Goal: Find specific page/section: Find specific page/section

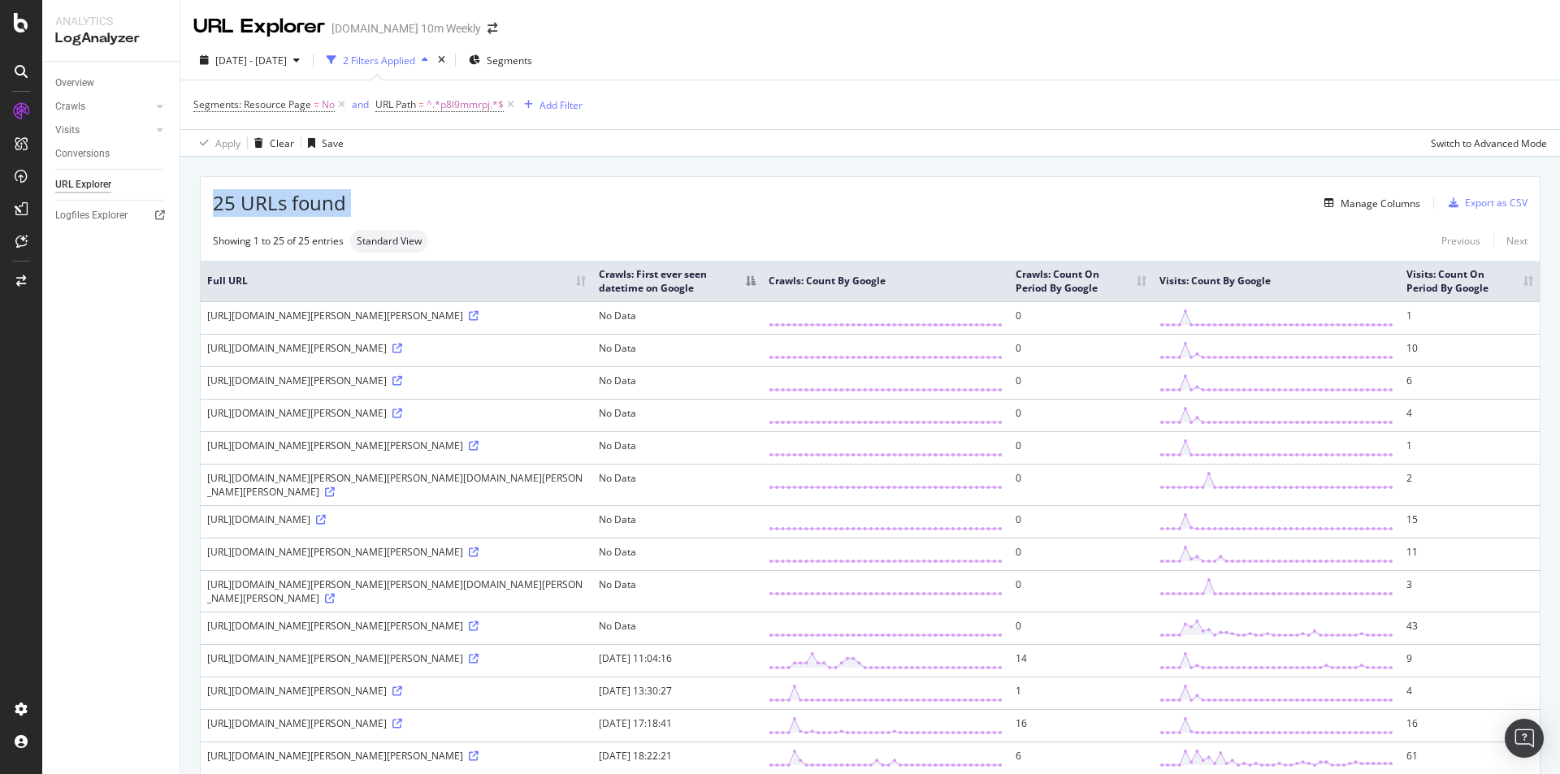
drag, startPoint x: 215, startPoint y: 206, endPoint x: 366, endPoint y: 191, distance: 152.6
click at [366, 191] on div "25 URLs found Manage Columns Export as CSV" at bounding box center [870, 197] width 1339 height 40
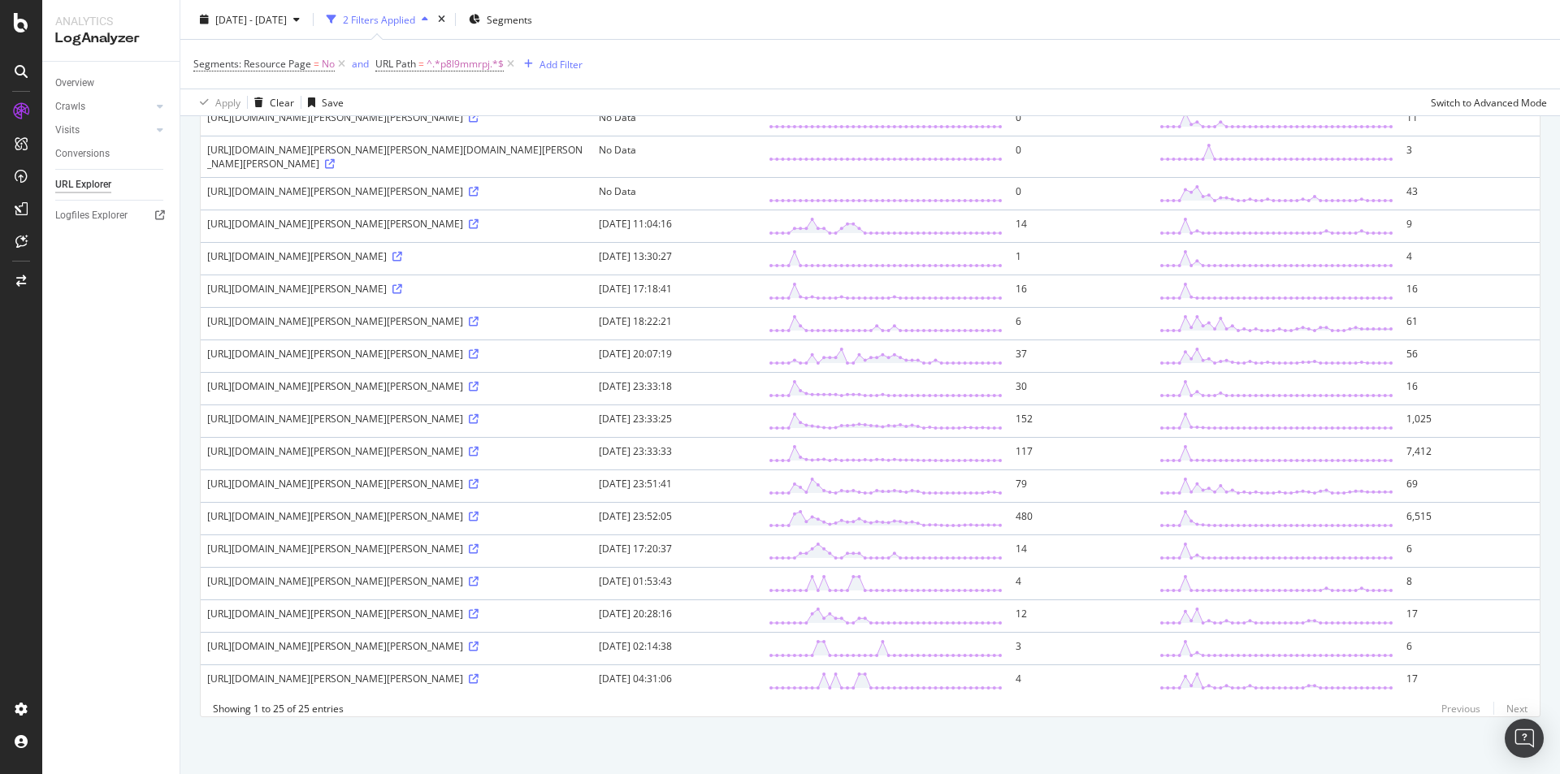
scroll to position [553, 0]
drag, startPoint x: 1422, startPoint y: 496, endPoint x: 1181, endPoint y: 496, distance: 241.3
click at [1181, 502] on tr "[URL][DOMAIN_NAME][PERSON_NAME][PERSON_NAME] [DATE] 23:52:05 480 [DATE] Count: …" at bounding box center [870, 518] width 1339 height 33
drag, startPoint x: 679, startPoint y: 283, endPoint x: 801, endPoint y: 292, distance: 122.2
click at [762, 307] on td "[DATE] 18:22:21" at bounding box center [677, 323] width 170 height 33
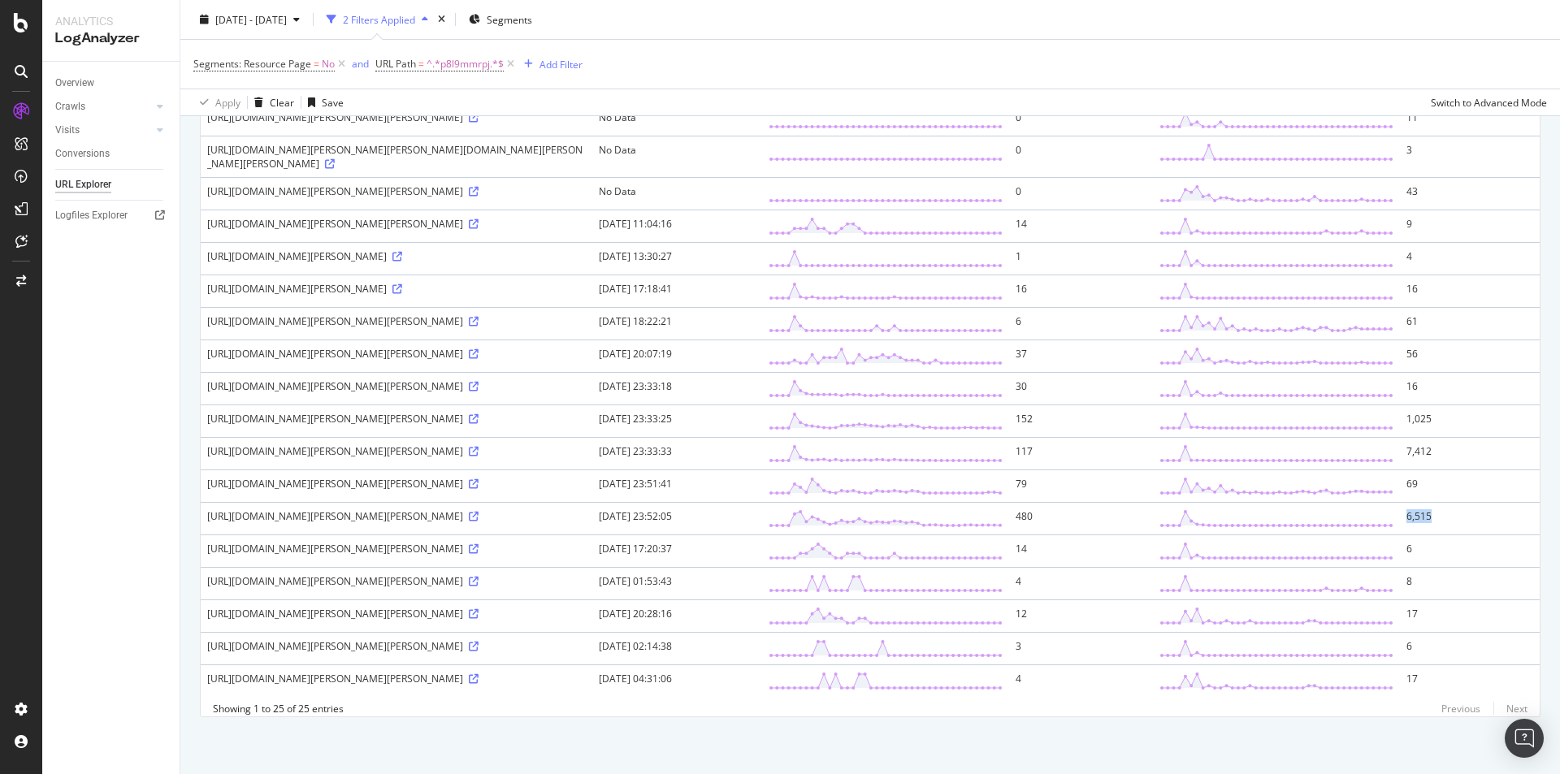
scroll to position [471, 0]
click at [683, 242] on td "[DATE] 11:04:16" at bounding box center [677, 226] width 170 height 33
drag, startPoint x: 674, startPoint y: 246, endPoint x: 774, endPoint y: 246, distance: 99.1
click at [762, 242] on td "[DATE] 11:04:16" at bounding box center [677, 226] width 170 height 33
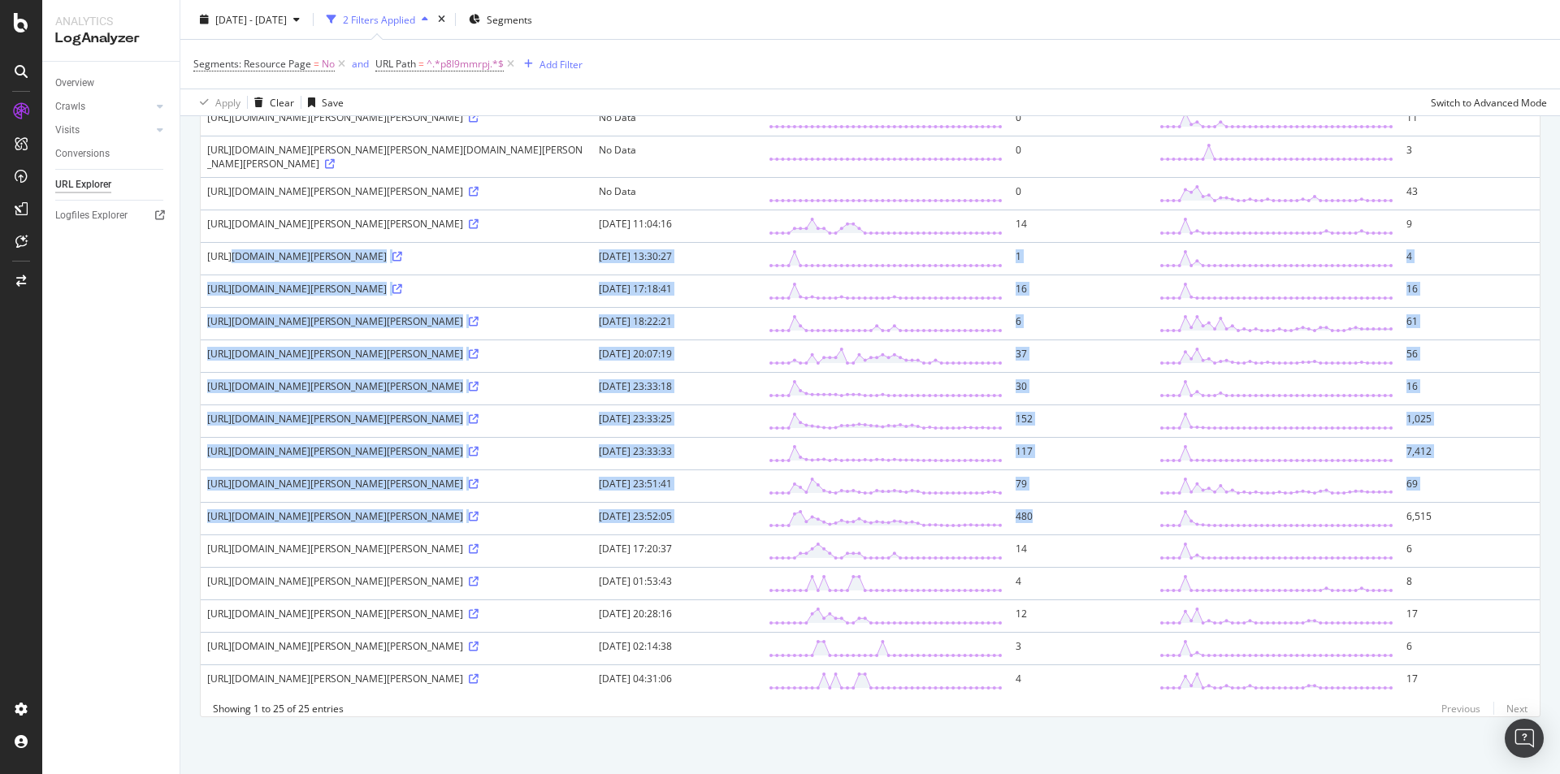
drag, startPoint x: 1112, startPoint y: 501, endPoint x: 201, endPoint y: 193, distance: 961.8
click at [201, 193] on tbody "[URL][DOMAIN_NAME][PERSON_NAME][PERSON_NAME] No Data 0 1 [URL][DOMAIN_NAME][PER…" at bounding box center [870, 282] width 1339 height 831
click at [762, 242] on td "[DATE] 13:30:27" at bounding box center [677, 258] width 170 height 33
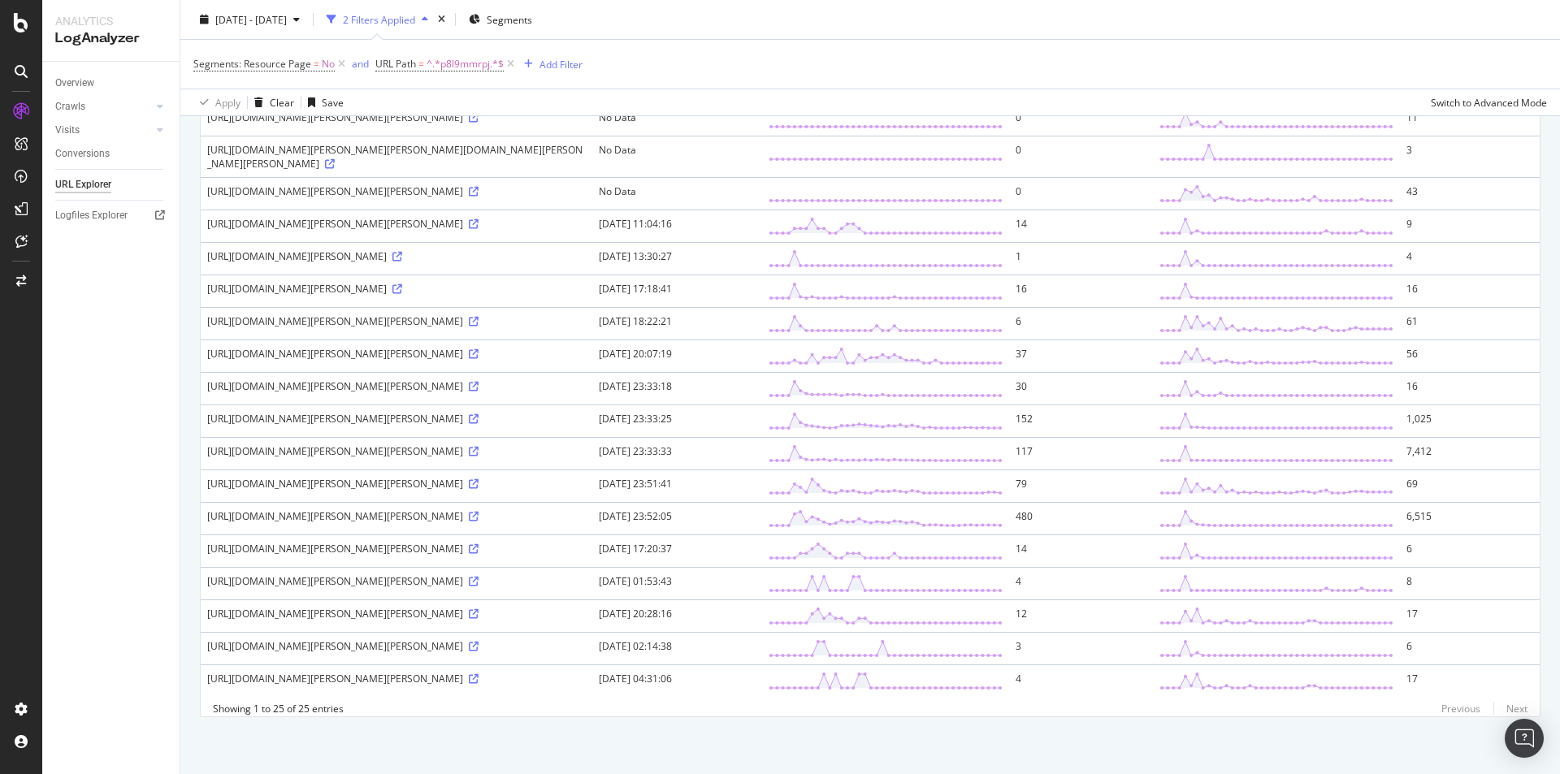
scroll to position [471, 0]
drag, startPoint x: 309, startPoint y: 361, endPoint x: 368, endPoint y: 364, distance: 59.4
click at [368, 328] on div "[URL][DOMAIN_NAME][PERSON_NAME][PERSON_NAME]" at bounding box center [396, 321] width 379 height 14
drag, startPoint x: 300, startPoint y: 397, endPoint x: 371, endPoint y: 397, distance: 71.5
click at [371, 361] on div "[URL][DOMAIN_NAME][PERSON_NAME][PERSON_NAME]" at bounding box center [396, 354] width 379 height 14
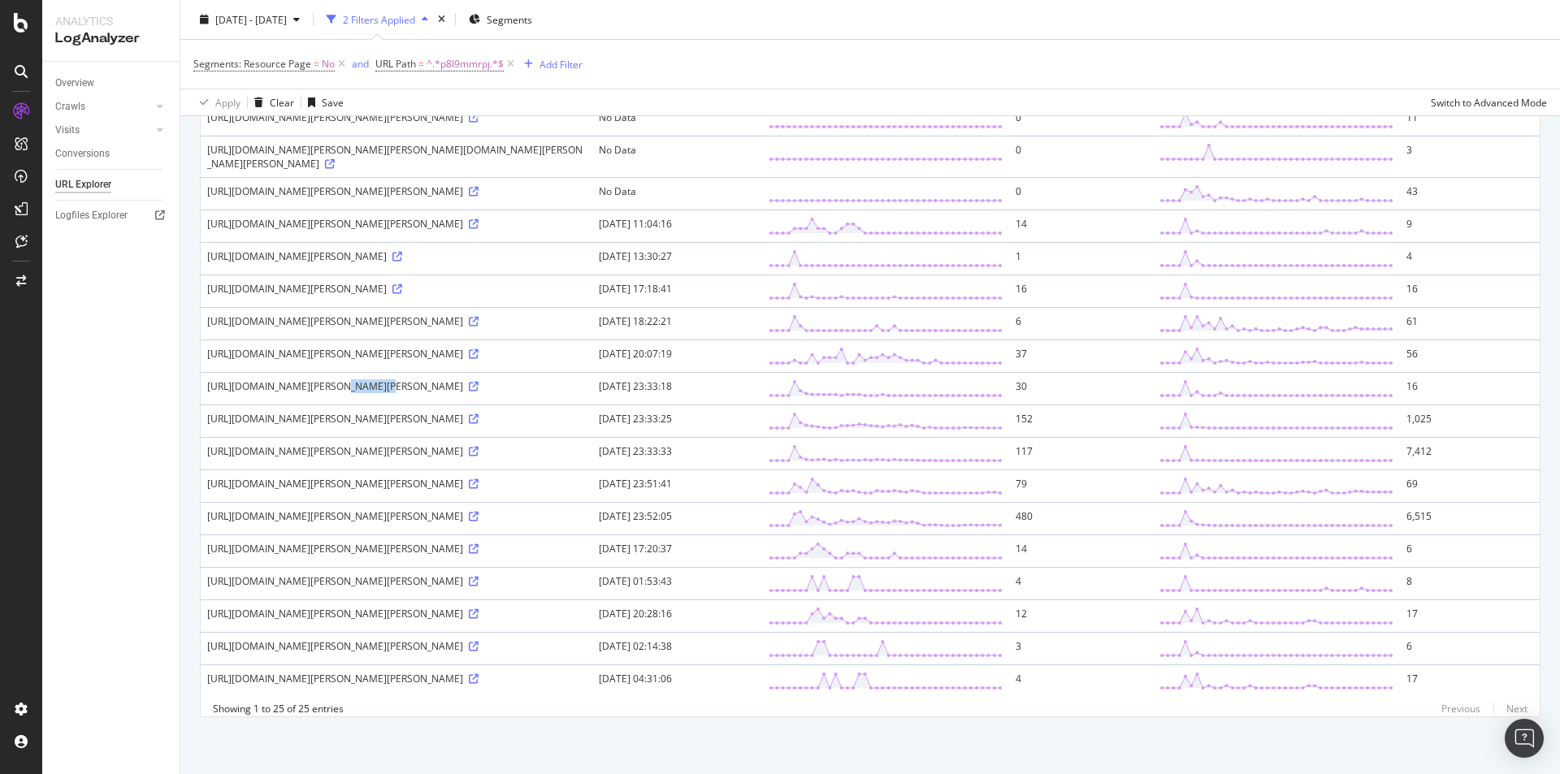
drag, startPoint x: 306, startPoint y: 433, endPoint x: 345, endPoint y: 433, distance: 38.2
click at [345, 393] on div "[URL][DOMAIN_NAME][PERSON_NAME][PERSON_NAME]" at bounding box center [396, 386] width 379 height 14
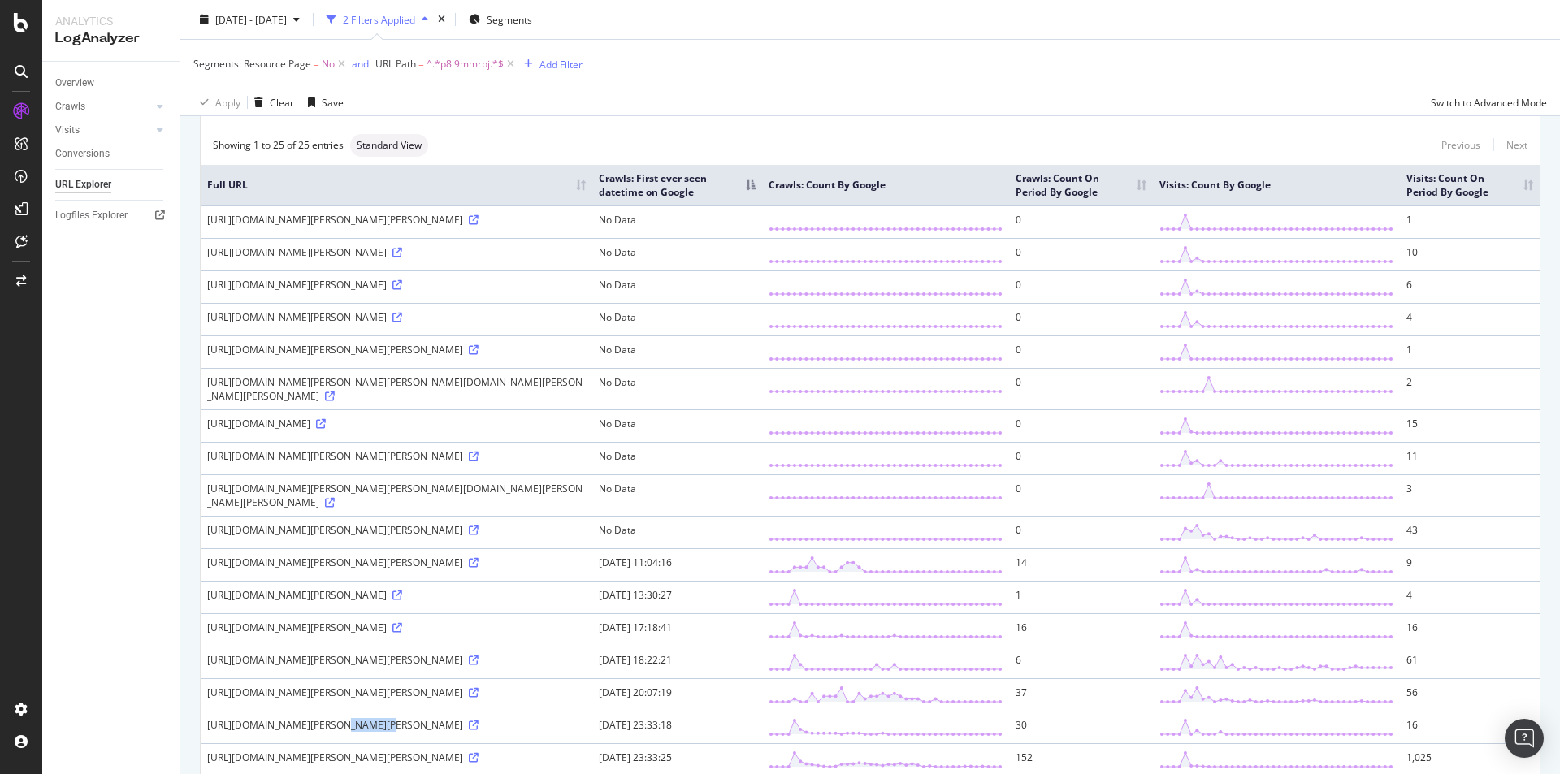
scroll to position [65, 0]
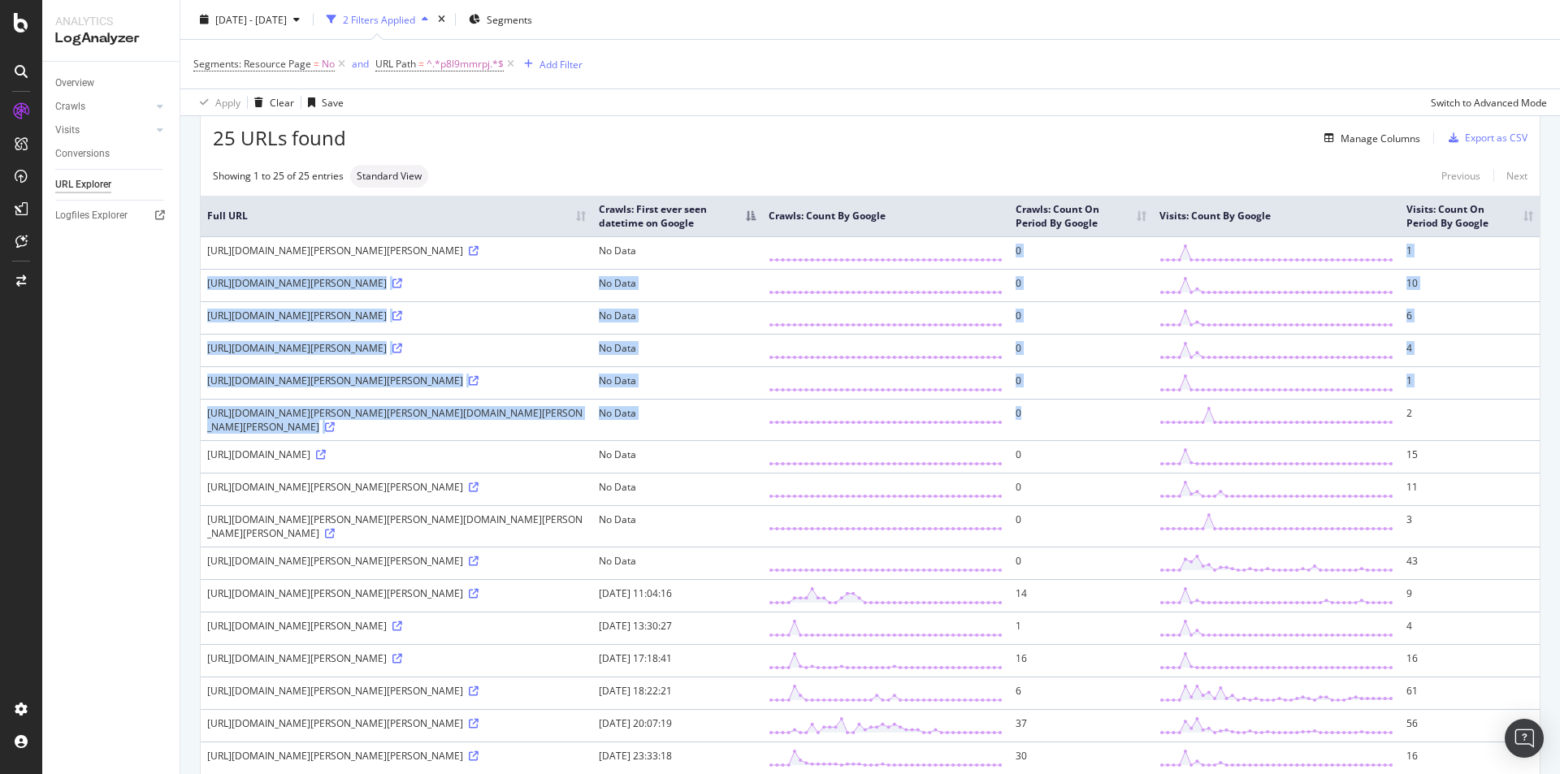
drag, startPoint x: 1059, startPoint y: 258, endPoint x: 1072, endPoint y: 460, distance: 202.7
click at [1072, 460] on tbody "[URL][DOMAIN_NAME][PERSON_NAME][PERSON_NAME] No Data 0 1 [URL][DOMAIN_NAME][PER…" at bounding box center [870, 651] width 1339 height 831
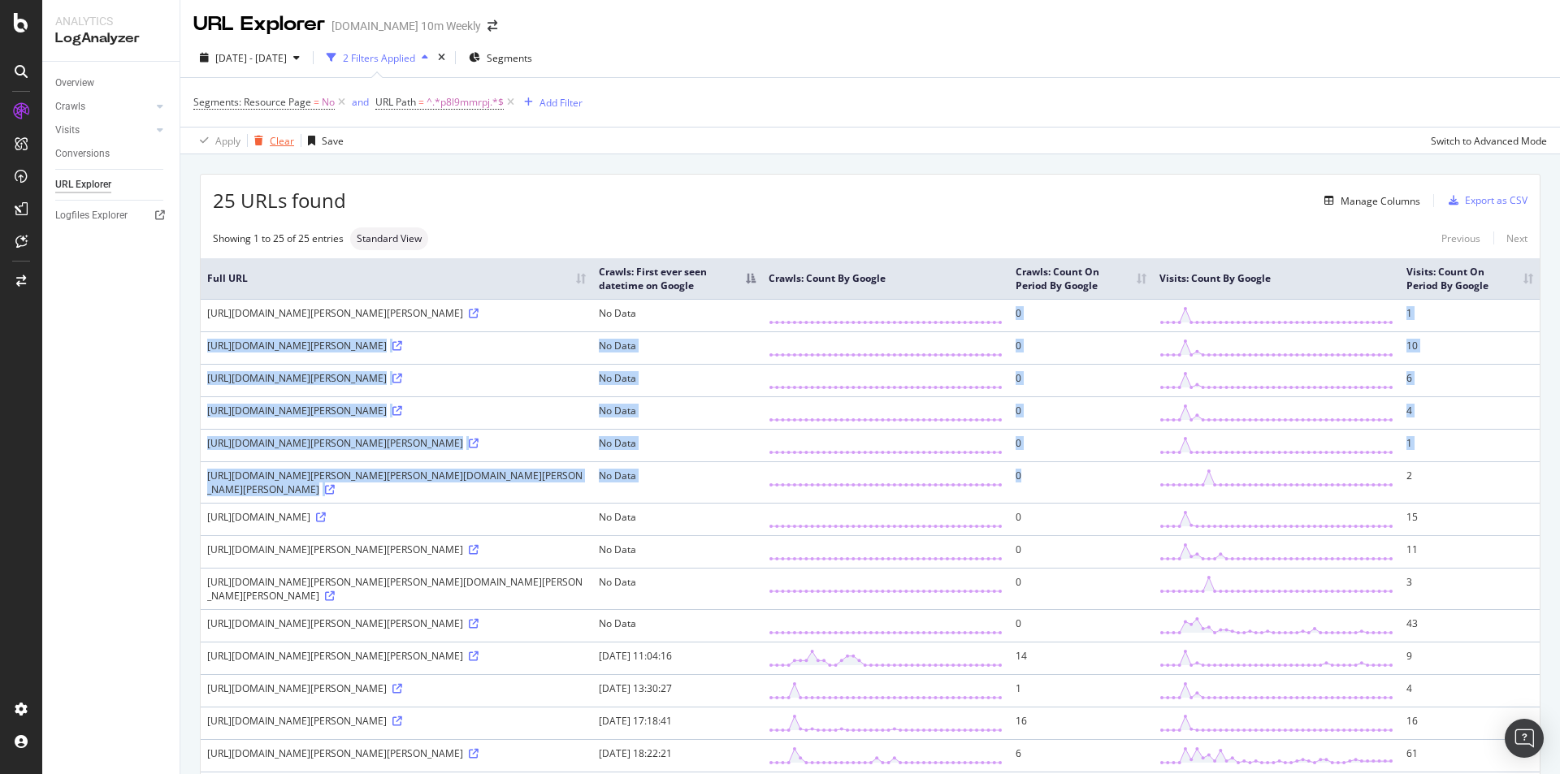
scroll to position [0, 0]
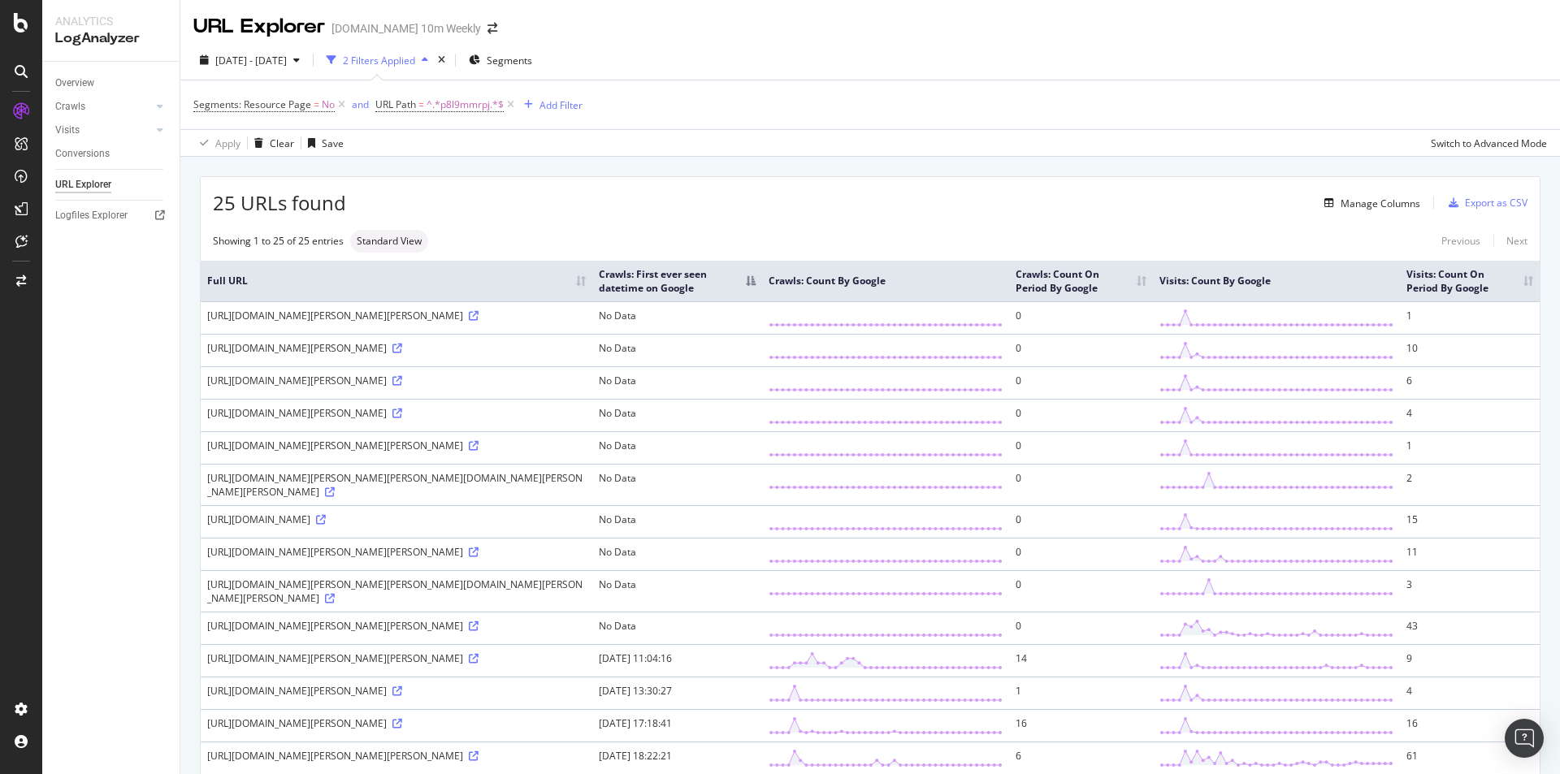
click at [624, 236] on div "Showing 1 to 25 of 25 entries Standard View Previous Next" at bounding box center [870, 241] width 1339 height 23
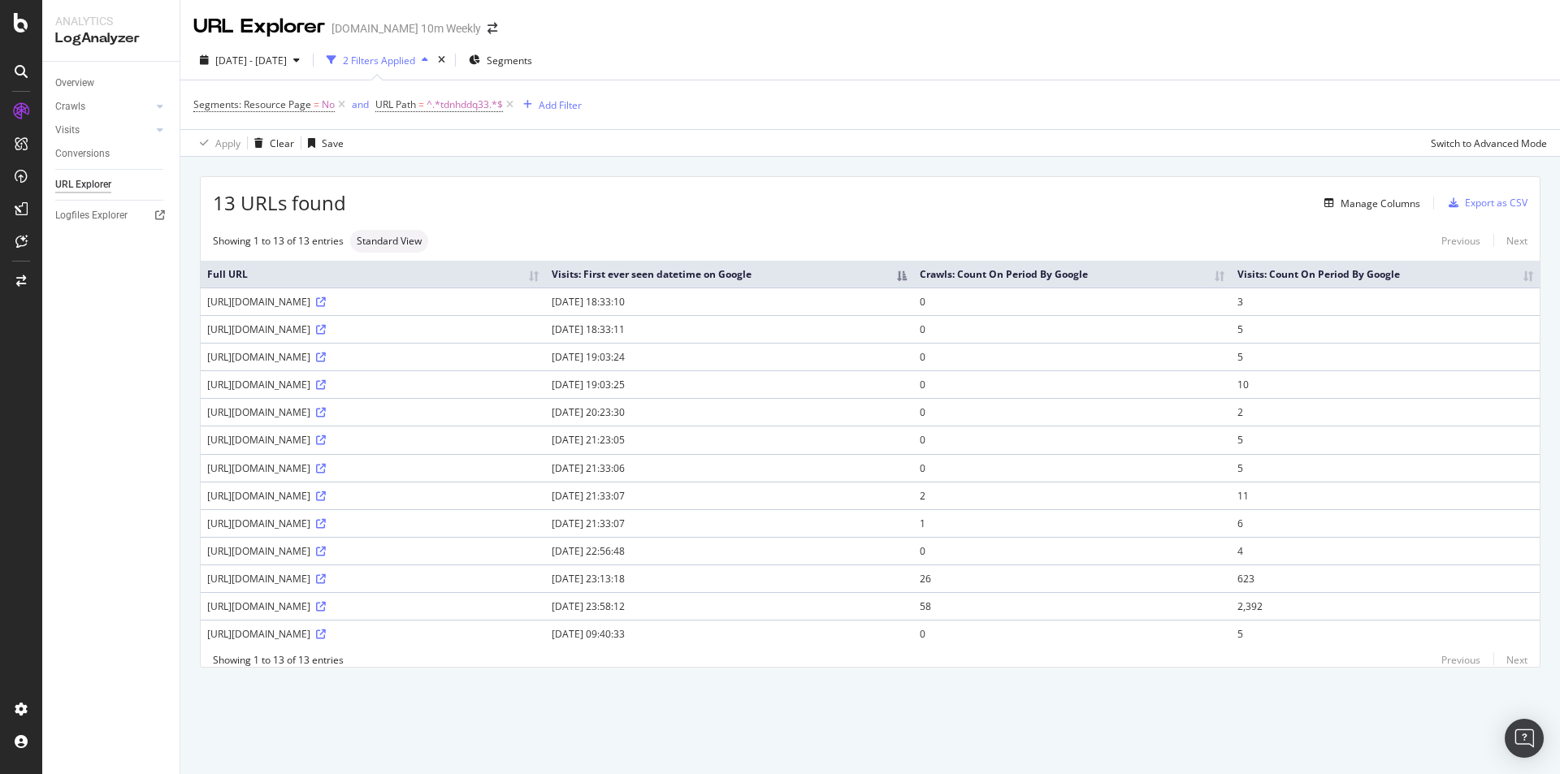
drag, startPoint x: 573, startPoint y: 297, endPoint x: 301, endPoint y: 307, distance: 271.6
click at [301, 307] on div "[URL][DOMAIN_NAME]" at bounding box center [373, 302] width 332 height 14
drag, startPoint x: 1080, startPoint y: 579, endPoint x: 1089, endPoint y: 579, distance: 8.9
click at [1089, 579] on td "26" at bounding box center [1072, 579] width 318 height 28
drag, startPoint x: 1093, startPoint y: 522, endPoint x: 1060, endPoint y: 522, distance: 33.3
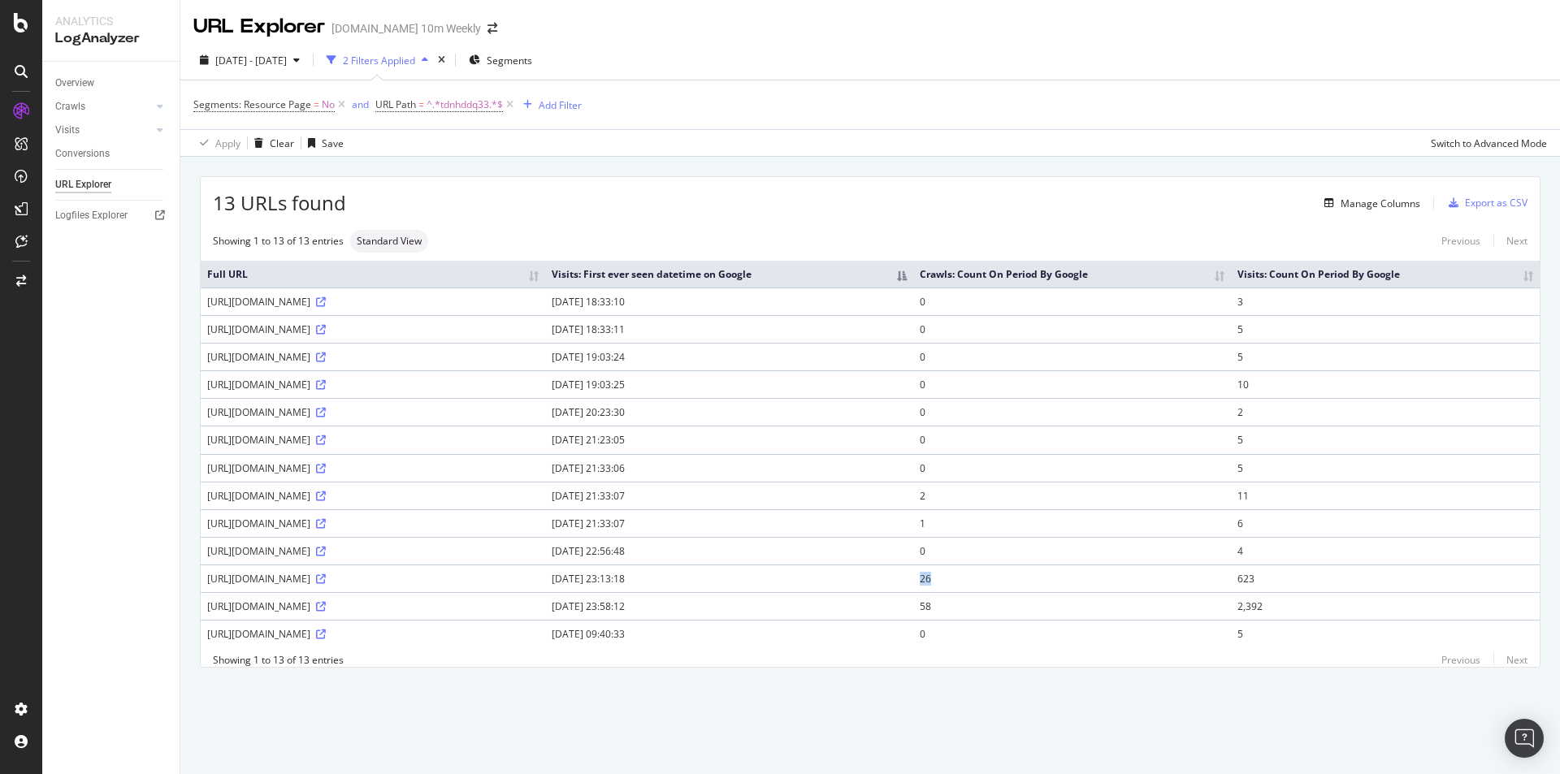
click at [1060, 522] on tr "https://www.thetimes.com/article/celebrity-traitors-uk-live-latest-news-bbc-tdn…" at bounding box center [870, 523] width 1339 height 28
drag, startPoint x: 1075, startPoint y: 497, endPoint x: 1064, endPoint y: 497, distance: 11.4
click at [1064, 497] on tr "https://www.thetimes.com/article/celebrity-traitors-uk-live-latest-news-bbc-tdn…" at bounding box center [870, 496] width 1339 height 28
drag, startPoint x: 1098, startPoint y: 573, endPoint x: 1081, endPoint y: 583, distance: 19.7
click at [1064, 574] on tr "https://www.thetimes.com/culture/tv-radio/article/celebrity-traitors-live-lates…" at bounding box center [870, 579] width 1339 height 28
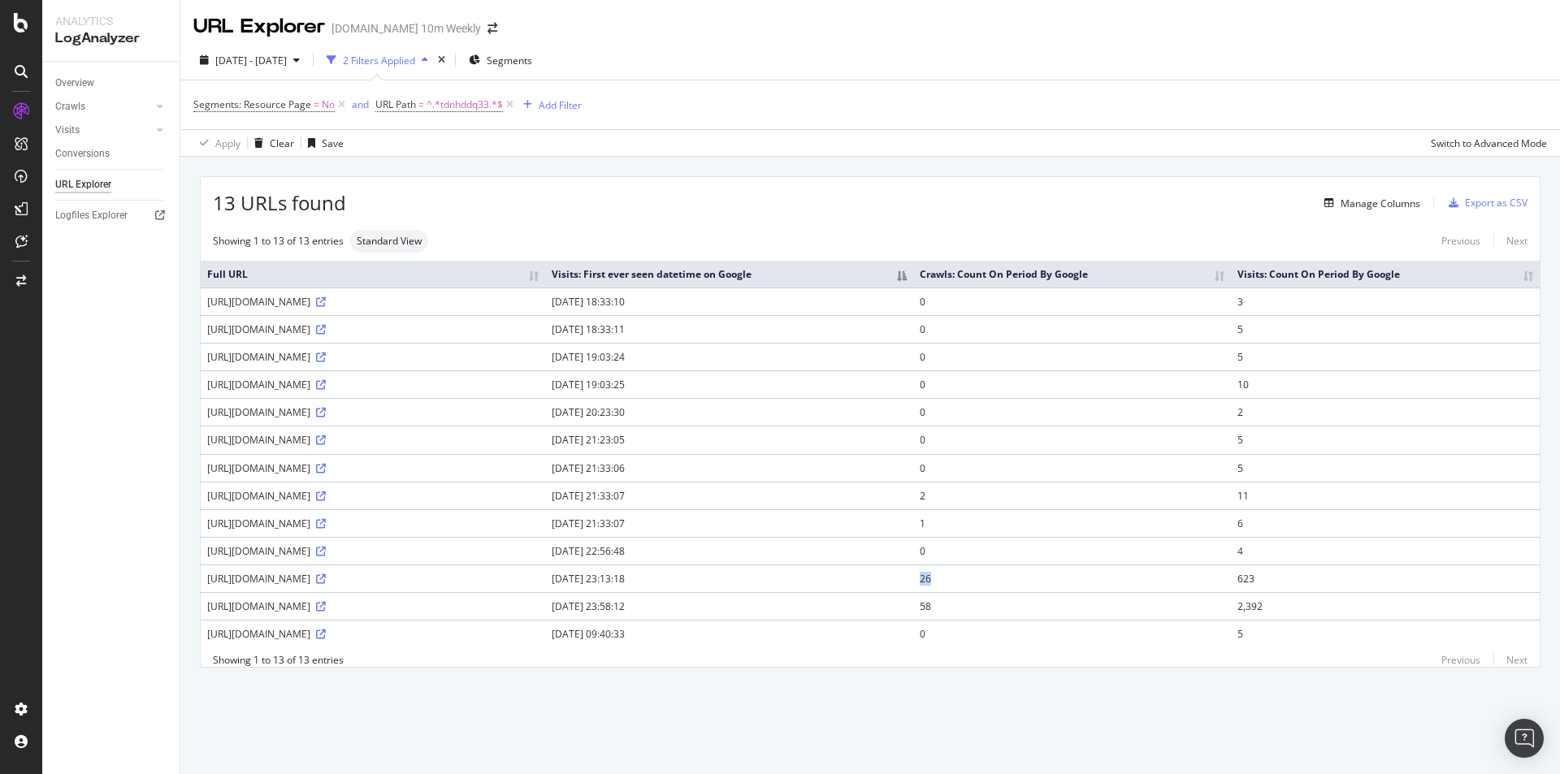
drag, startPoint x: 1096, startPoint y: 599, endPoint x: 1058, endPoint y: 605, distance: 38.6
click at [1058, 605] on tr "https://www.thetimes.com/culture/tv-radio/article/celebrity-traitors-uk-live-la…" at bounding box center [870, 606] width 1339 height 28
click at [470, 102] on span "^.*tdnhddq33.*$" at bounding box center [465, 104] width 76 height 23
paste input "pb5t5tj0r"
type input "pb5t5tj0r"
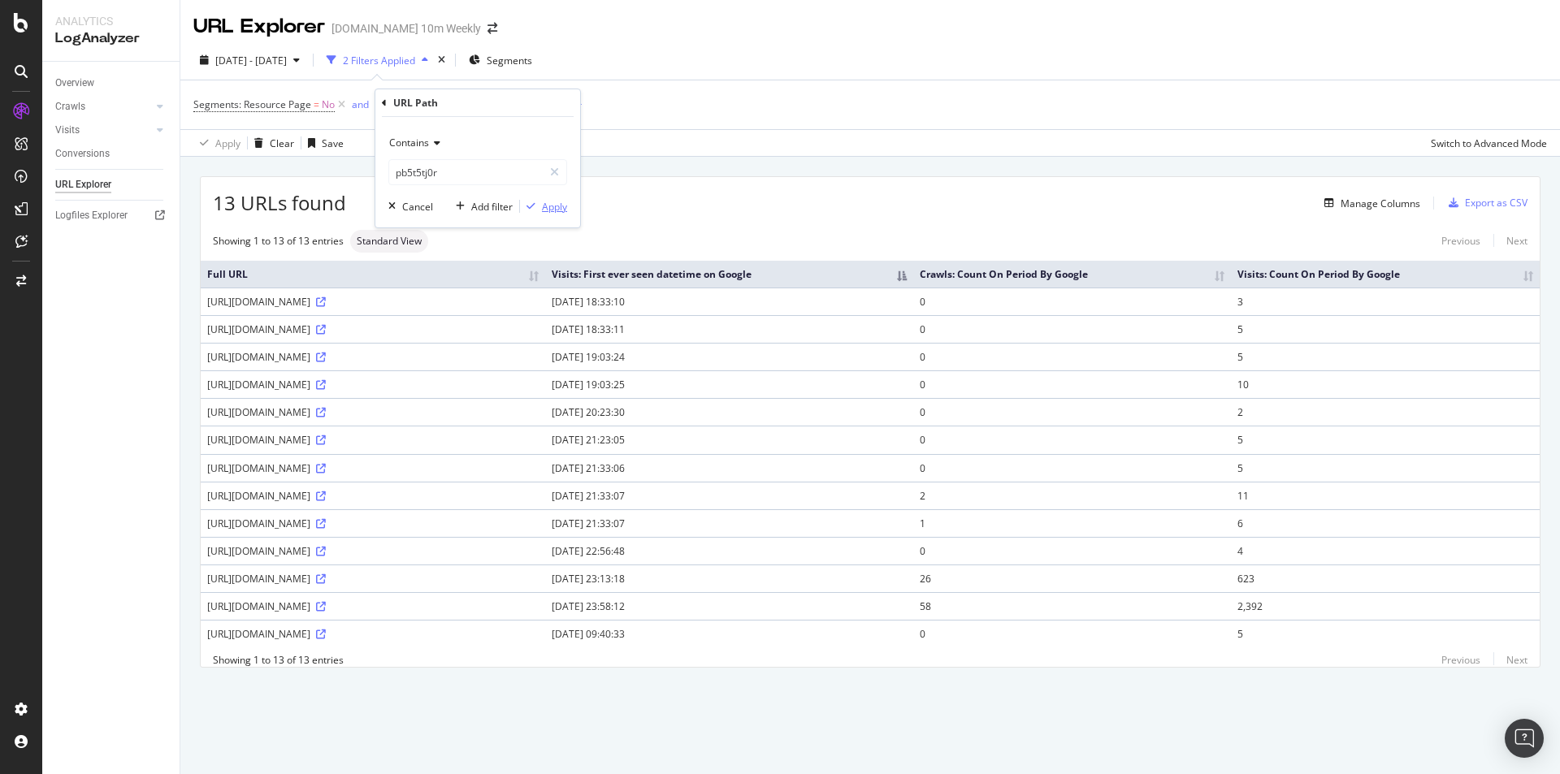
click at [548, 206] on div "Apply" at bounding box center [554, 207] width 25 height 14
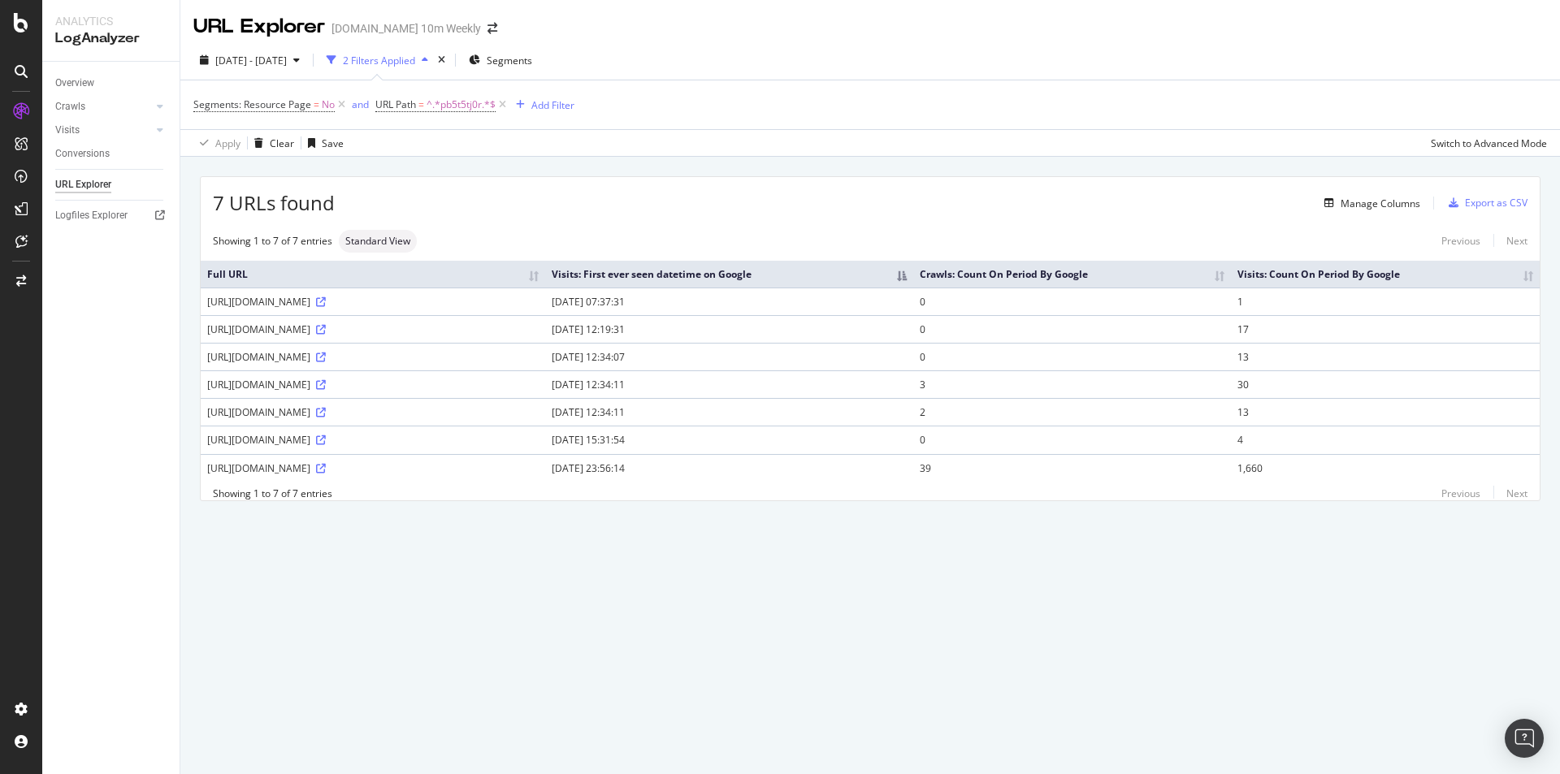
drag, startPoint x: 278, startPoint y: 379, endPoint x: 423, endPoint y: 416, distance: 150.0
click at [423, 416] on tbody "https://www.thetimes.co.uk/uk/politics/article/labour-party-conference-2025-lat…" at bounding box center [870, 385] width 1339 height 194
drag, startPoint x: 322, startPoint y: 443, endPoint x: 410, endPoint y: 443, distance: 87.8
click at [410, 443] on div "https://www.thetimes.com/article/unknown-slug-pb5t5tj0r" at bounding box center [373, 440] width 332 height 14
drag, startPoint x: 300, startPoint y: 469, endPoint x: 506, endPoint y: 475, distance: 206.5
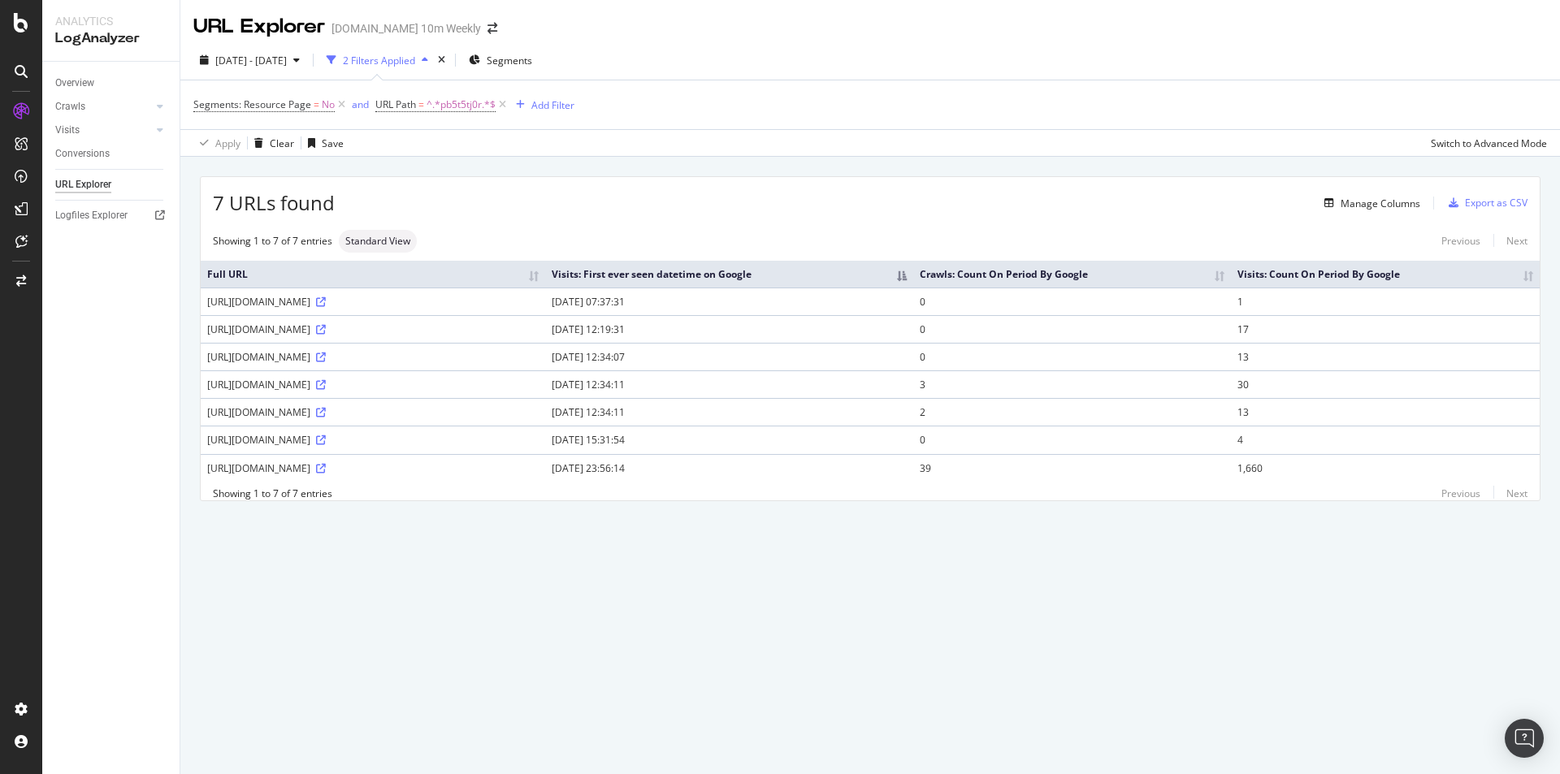
click at [506, 475] on td "https://www.thetimes.com/uk/politics/article/labour-party-conference-2025-lates…" at bounding box center [373, 468] width 345 height 28
drag, startPoint x: 430, startPoint y: 448, endPoint x: 274, endPoint y: 432, distance: 156.8
click at [274, 432] on td "https://www.thetimes.com/article/unknown-slug-pb5t5tj0r" at bounding box center [373, 440] width 345 height 28
click at [468, 436] on div "https://www.thetimes.com/article/unknown-slug-pb5t5tj0r" at bounding box center [373, 440] width 332 height 14
drag, startPoint x: 506, startPoint y: 409, endPoint x: 354, endPoint y: 387, distance: 153.5
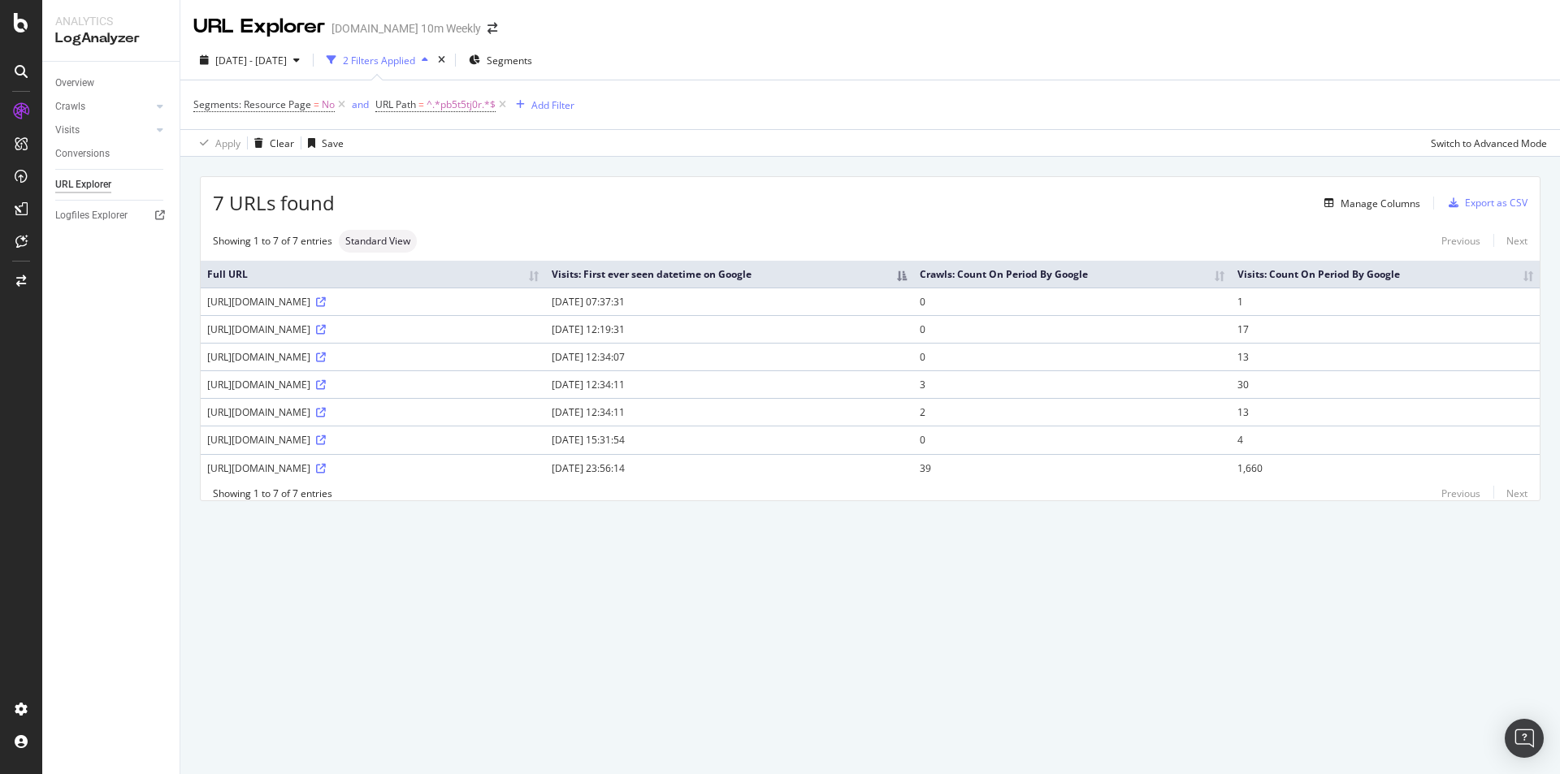
click at [354, 387] on tbody "https://www.thetimes.co.uk/uk/politics/article/labour-party-conference-2025-lat…" at bounding box center [870, 385] width 1339 height 194
drag, startPoint x: 308, startPoint y: 300, endPoint x: 352, endPoint y: 362, distance: 76.4
click at [352, 362] on tbody "https://www.thetimes.co.uk/uk/politics/article/labour-party-conference-2025-lat…" at bounding box center [870, 385] width 1339 height 194
click at [427, 357] on div "https://www.thetimes.co.uk/article/labour-party-conference-2025-latest-news-liv…" at bounding box center [373, 357] width 332 height 14
drag, startPoint x: 648, startPoint y: 354, endPoint x: 206, endPoint y: 297, distance: 445.8
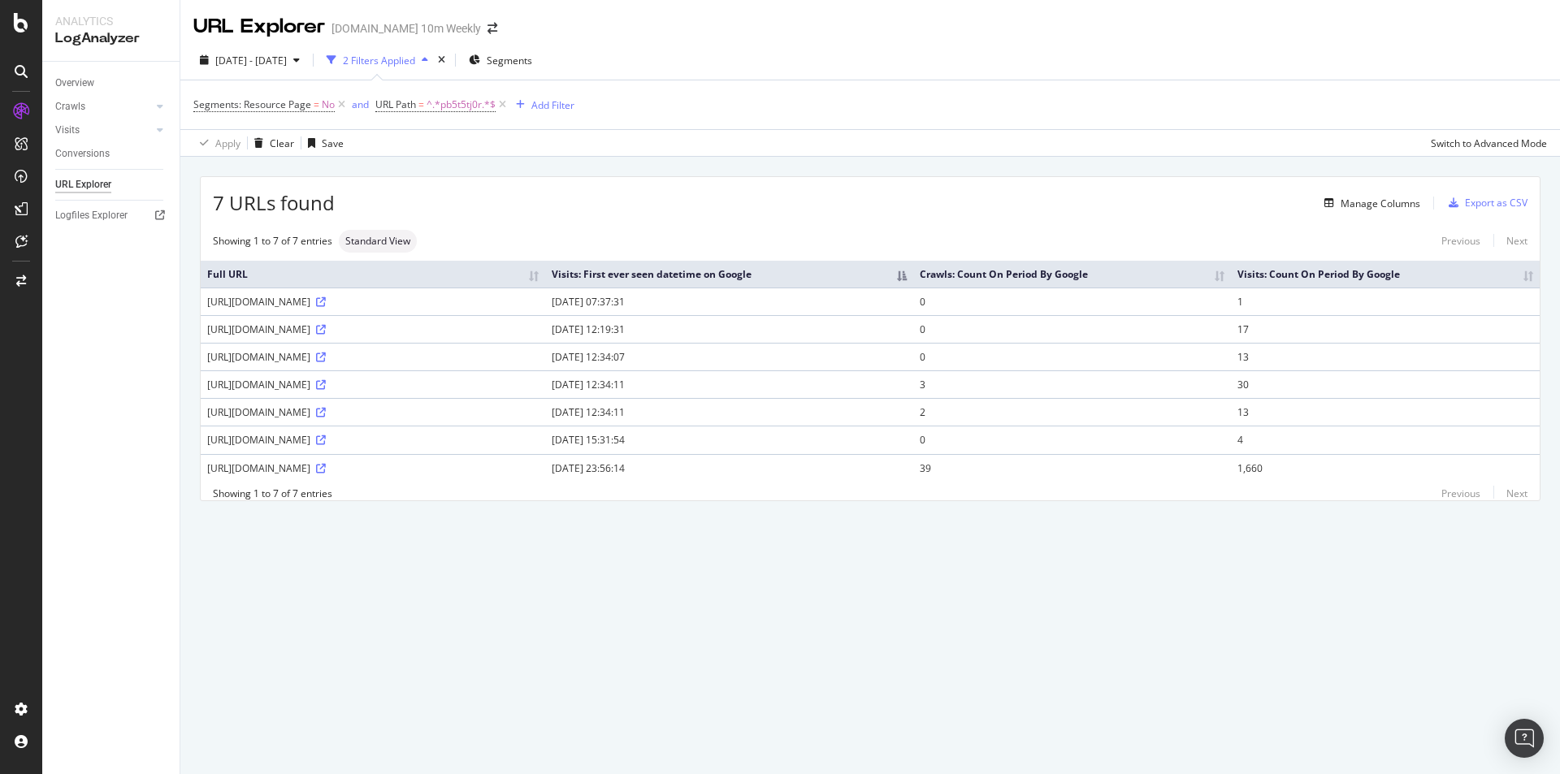
click at [206, 297] on tbody "https://www.thetimes.co.uk/uk/politics/article/labour-party-conference-2025-lat…" at bounding box center [870, 385] width 1339 height 194
click at [510, 700] on div "URL Explorer TheTimes.com 10m Weekly 2025 Sep. 1st - Oct. 10th 2 Filters Applie…" at bounding box center [870, 387] width 1380 height 774
drag, startPoint x: 322, startPoint y: 390, endPoint x: 379, endPoint y: 383, distance: 57.3
click at [379, 383] on div "https://www.thetimes.com/article/labour-party-conference-2025-latest-news-liver…" at bounding box center [373, 385] width 332 height 14
drag, startPoint x: 260, startPoint y: 414, endPoint x: 343, endPoint y: 409, distance: 83.0
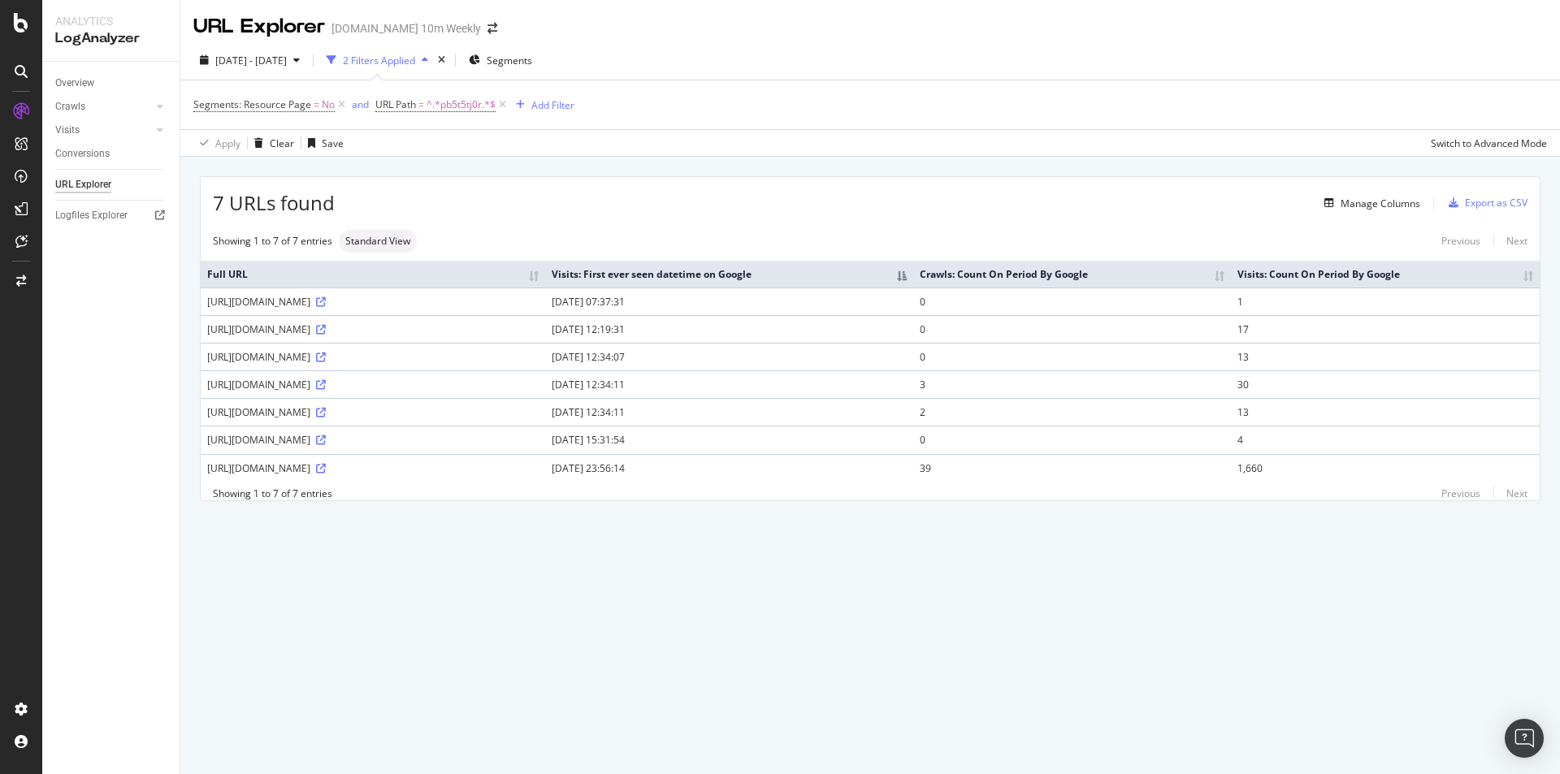
click at [343, 409] on div "https://www.thetimes.com/article/labour-party-conference-2025-latest-news-liver…" at bounding box center [373, 412] width 332 height 14
drag, startPoint x: 275, startPoint y: 443, endPoint x: 363, endPoint y: 442, distance: 87.8
click at [363, 442] on div "https://www.thetimes.com/article/unknown-slug-pb5t5tj0r" at bounding box center [373, 440] width 332 height 14
drag, startPoint x: 280, startPoint y: 470, endPoint x: 377, endPoint y: 466, distance: 97.6
click at [377, 466] on div "https://www.thetimes.com/uk/politics/article/labour-party-conference-2025-lates…" at bounding box center [373, 469] width 332 height 14
